Goal: Information Seeking & Learning: Check status

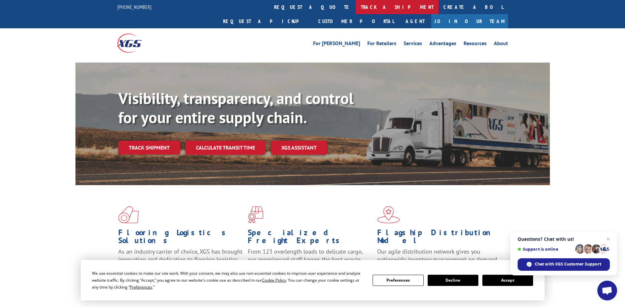
click at [356, 10] on link "track a shipment" at bounding box center [397, 7] width 83 height 14
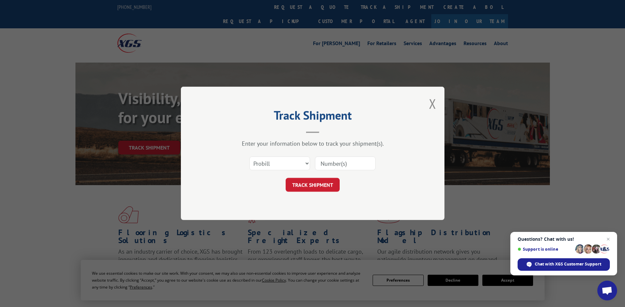
click at [329, 159] on input at bounding box center [345, 164] width 61 height 14
paste input "17595638"
type input "17595638"
click at [329, 185] on button "TRACK SHIPMENT" at bounding box center [313, 185] width 54 height 14
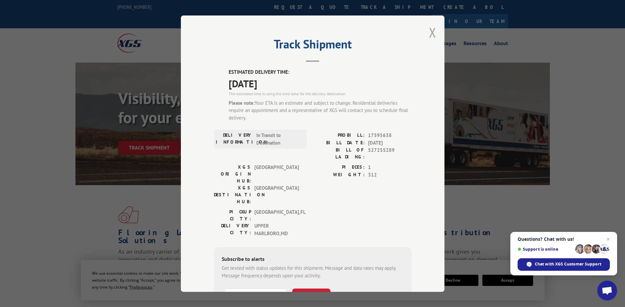
click at [431, 34] on button "Close modal" at bounding box center [432, 32] width 7 height 17
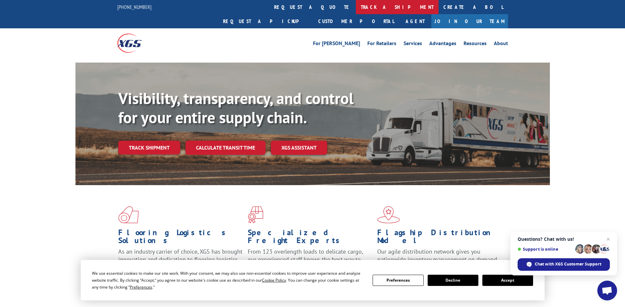
drag, startPoint x: 290, startPoint y: 5, endPoint x: 279, endPoint y: 5, distance: 11.2
click at [356, 5] on link "track a shipment" at bounding box center [397, 7] width 83 height 14
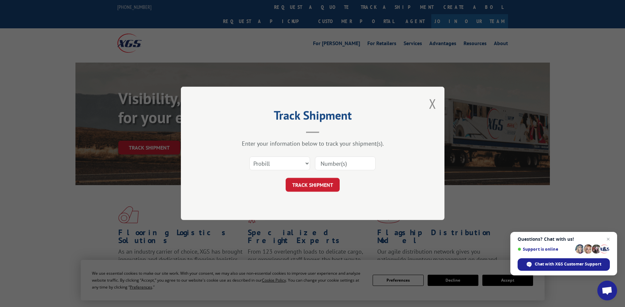
click at [347, 163] on input at bounding box center [345, 164] width 61 height 14
paste input "17595638"
type input "17595638"
click at [320, 186] on button "TRACK SHIPMENT" at bounding box center [313, 185] width 54 height 14
